Goal: Task Accomplishment & Management: Use online tool/utility

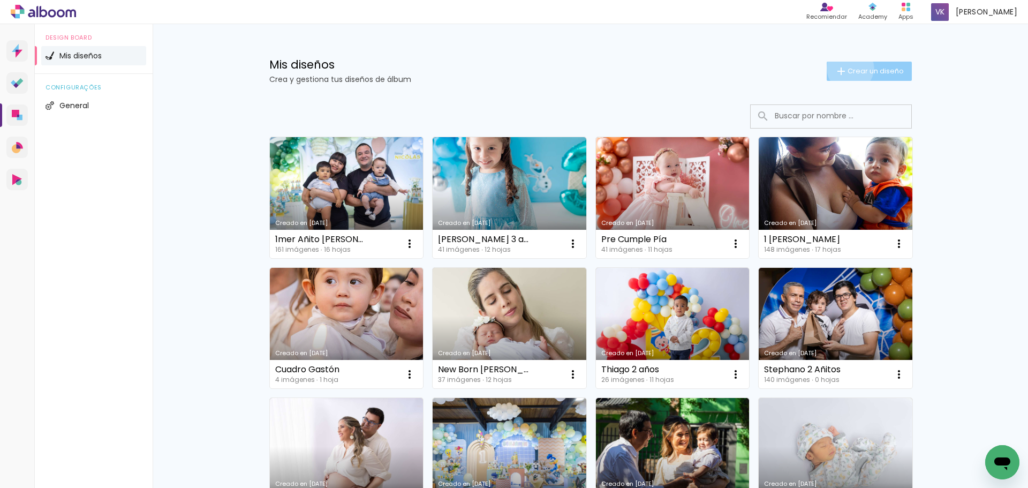
click at [848, 68] on span "Crear un diseño" at bounding box center [876, 70] width 56 height 7
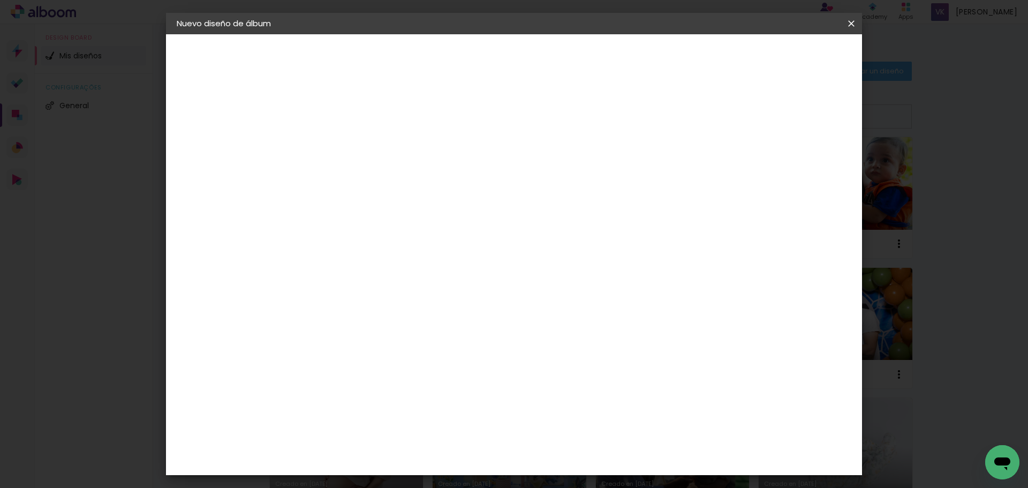
click at [352, 145] on input at bounding box center [352, 143] width 0 height 17
type input "[PERSON_NAME] 1 año"
type paper-input "[PERSON_NAME] 1 año"
click at [457, 56] on paper-button "Avanzar" at bounding box center [431, 57] width 51 height 18
click at [0, 0] on slot "Tamaño libre" at bounding box center [0, 0] width 0 height 0
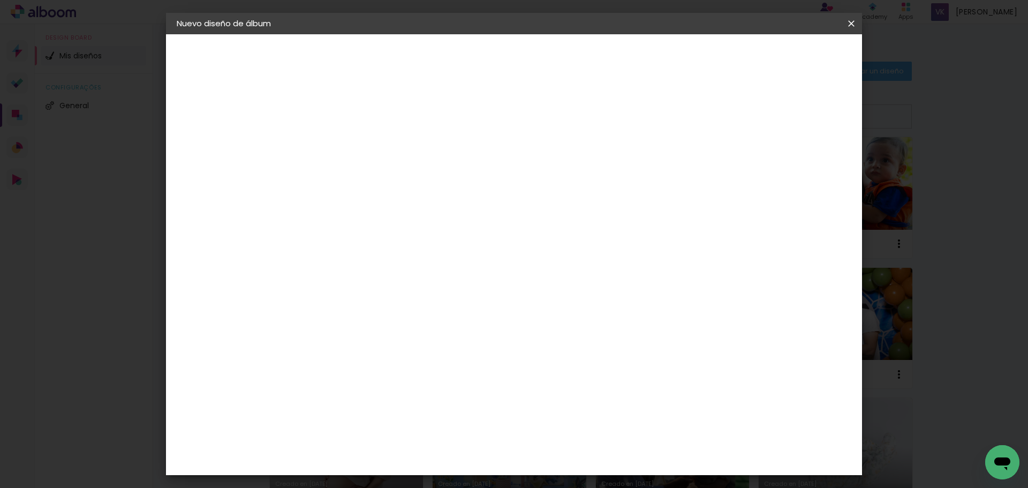
click at [503, 55] on paper-button "Avanzar" at bounding box center [477, 57] width 51 height 18
click at [325, 306] on input "30" at bounding box center [318, 304] width 28 height 16
type input "30"
click at [785, 60] on span "Empezar diseño" at bounding box center [754, 56] width 59 height 7
